Goal: Task Accomplishment & Management: Manage account settings

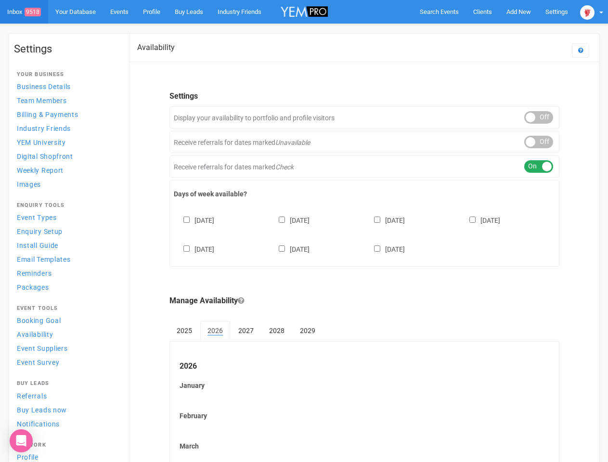
click at [304, 231] on div "[DATE] [DATE] [DATE] [DATE] [DATE] [DATE] [DATE]" at bounding box center [364, 230] width 381 height 58
click at [439, 12] on span "Search Events" at bounding box center [439, 11] width 39 height 7
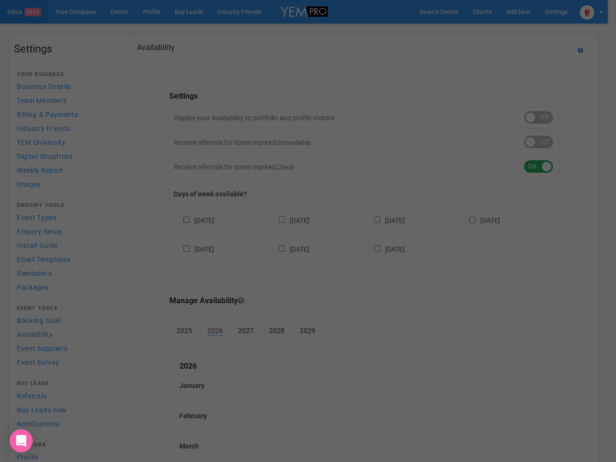
click at [0, 0] on div "Loading..." at bounding box center [0, 0] width 0 height 0
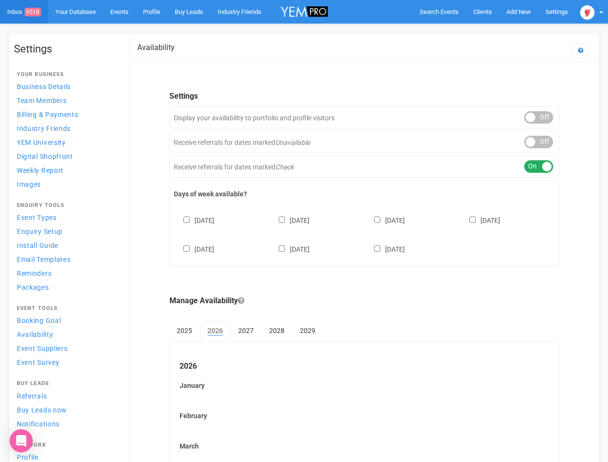
click at [496, 31] on body "Search Events Clients Add New New Client New Event New Enquiry Settings [GEOGRA…" at bounding box center [304, 400] width 608 height 800
click at [592, 12] on img at bounding box center [587, 12] width 14 height 14
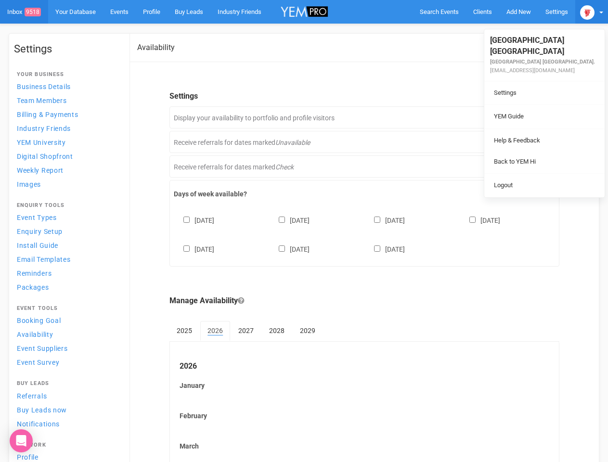
click at [539, 117] on div "ON OFF" at bounding box center [538, 117] width 29 height 13
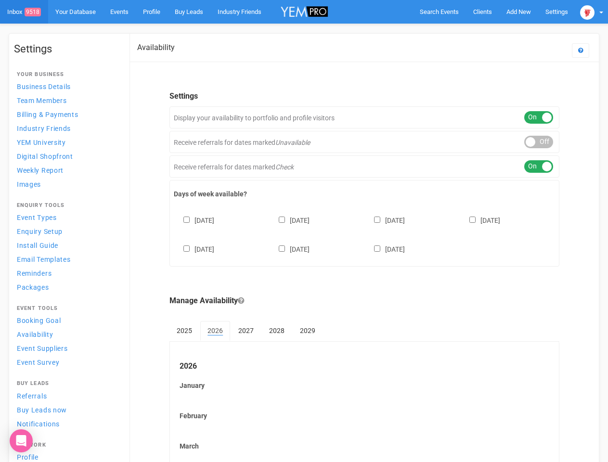
click at [539, 142] on div "ON OFF" at bounding box center [538, 142] width 29 height 13
click at [539, 167] on div "ON OFF" at bounding box center [538, 166] width 29 height 13
